Goal: Go to known website: Access a specific website the user already knows

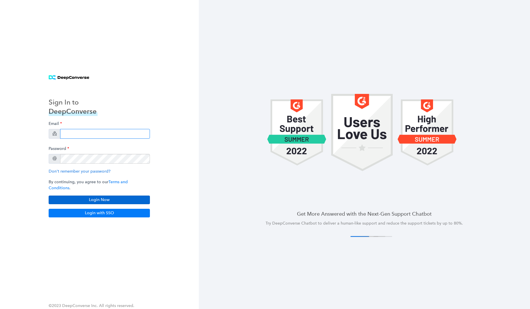
type input "[EMAIL_ADDRESS][DOMAIN_NAME]"
click at [95, 198] on button "Login Now" at bounding box center [99, 200] width 101 height 9
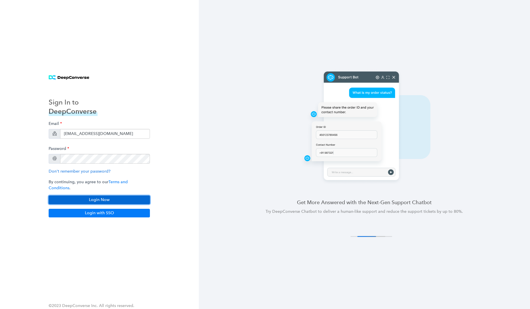
click at [106, 196] on button "Login Now" at bounding box center [99, 200] width 101 height 9
